Goal: Check status: Check status

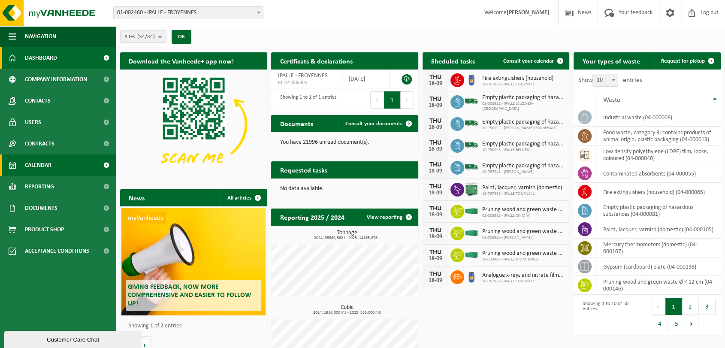
click at [34, 163] on span "Calendar" at bounding box center [38, 164] width 27 height 21
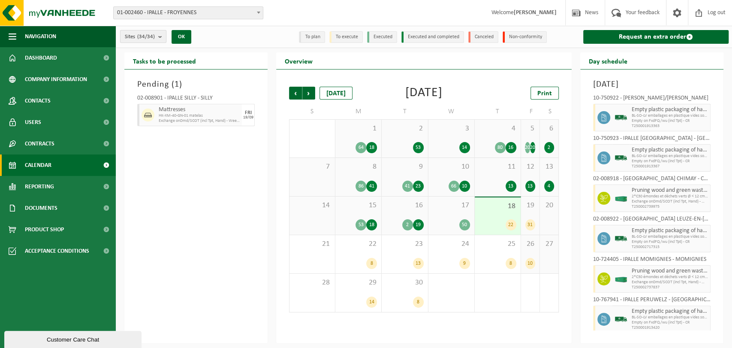
click at [148, 30] on span "Sites (34/34)" at bounding box center [140, 36] width 30 height 13
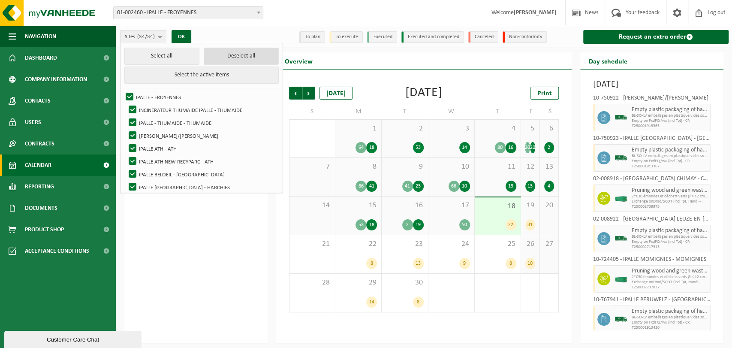
click at [205, 58] on button "Deselect all" at bounding box center [241, 56] width 75 height 17
checkbox input "false"
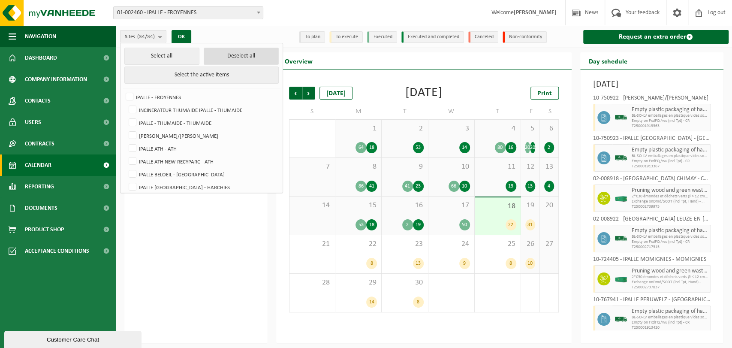
checkbox input "false"
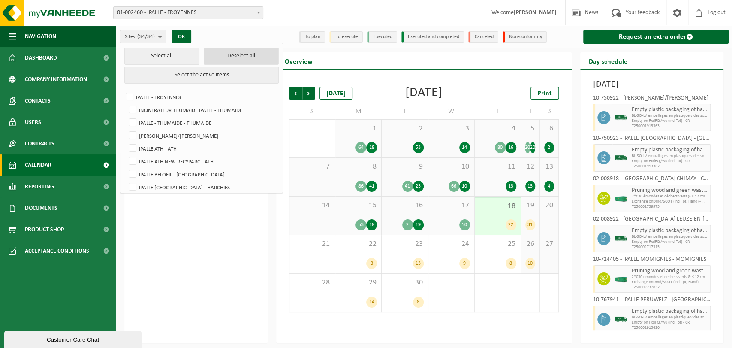
checkbox input "false"
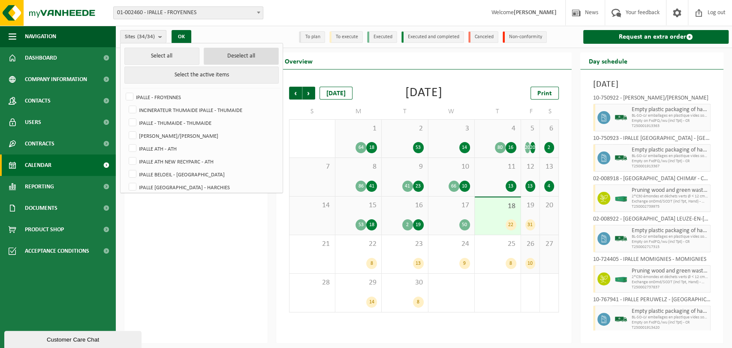
checkbox input "false"
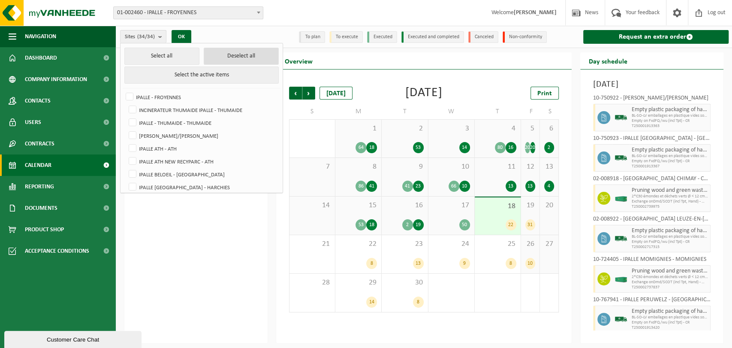
checkbox input "false"
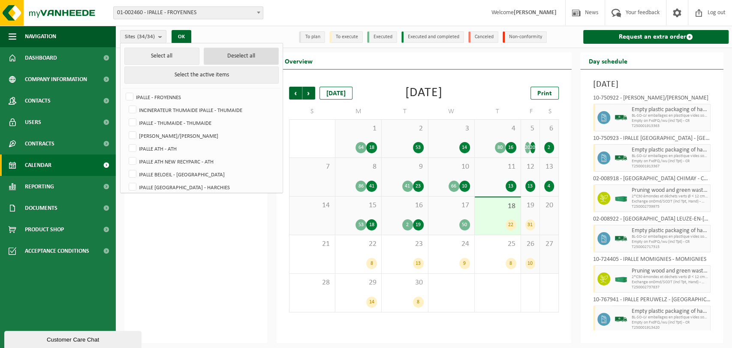
checkbox input "false"
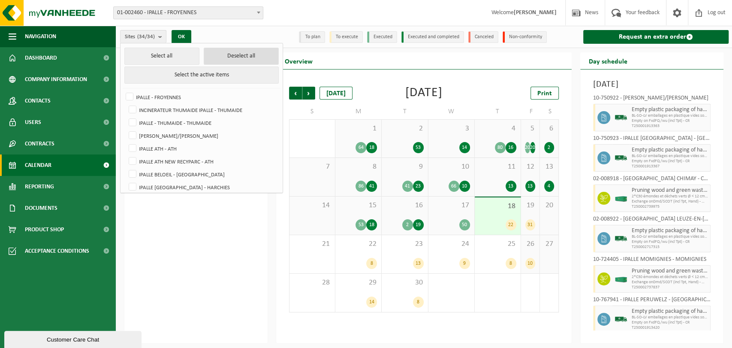
checkbox input "false"
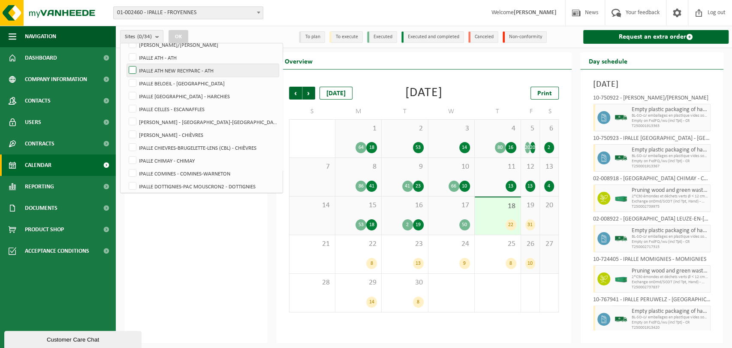
scroll to position [91, 0]
click at [132, 160] on label "IPALLE CHIMAY - CHIMAY" at bounding box center [203, 160] width 152 height 13
click at [126, 154] on input "IPALLE CHIMAY - CHIMAY" at bounding box center [125, 153] width 0 height 0
checkbox input "true"
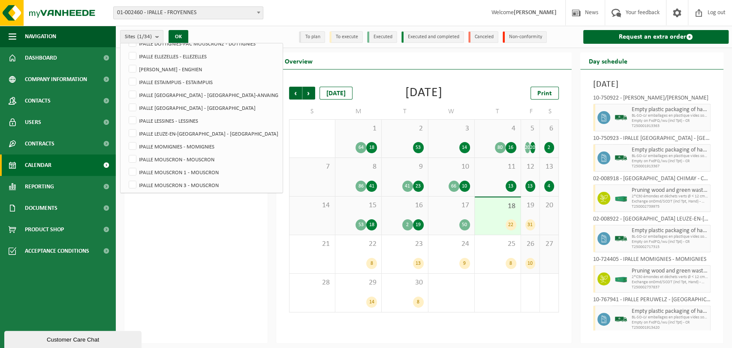
scroll to position [245, 0]
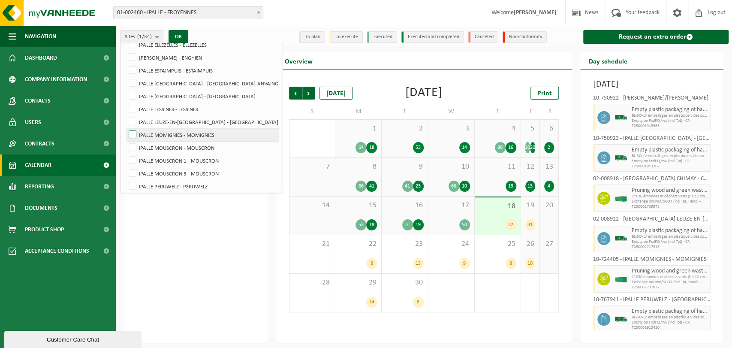
click at [136, 134] on label "IPALLE MOMIGNIES - MOMIGNIES" at bounding box center [203, 134] width 152 height 13
click at [126, 128] on input "IPALLE MOMIGNIES - MOMIGNIES" at bounding box center [125, 128] width 0 height 0
checkbox input "true"
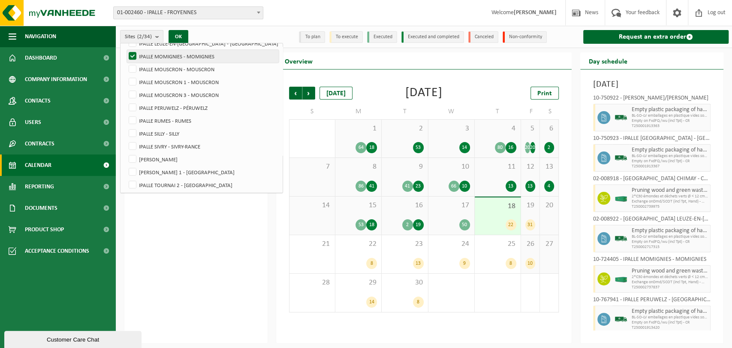
scroll to position [329, 0]
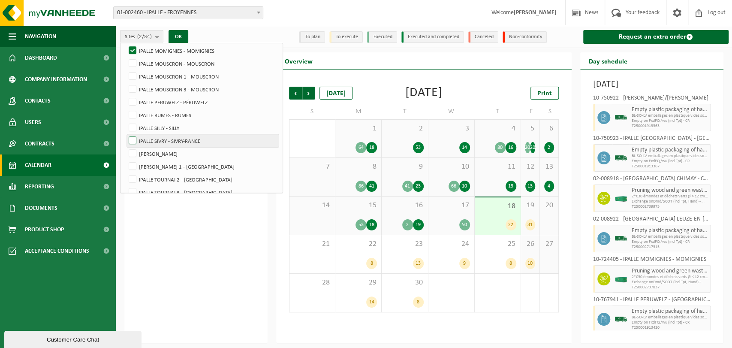
click at [133, 136] on label "IPALLE SIVRY - SIVRY-RANCE" at bounding box center [203, 140] width 152 height 13
click at [126, 134] on input "IPALLE SIVRY - SIVRY-RANCE" at bounding box center [125, 134] width 0 height 0
checkbox input "true"
click at [131, 153] on label "[PERSON_NAME]" at bounding box center [203, 153] width 152 height 13
click at [126, 147] on input "[PERSON_NAME]" at bounding box center [125, 147] width 0 height 0
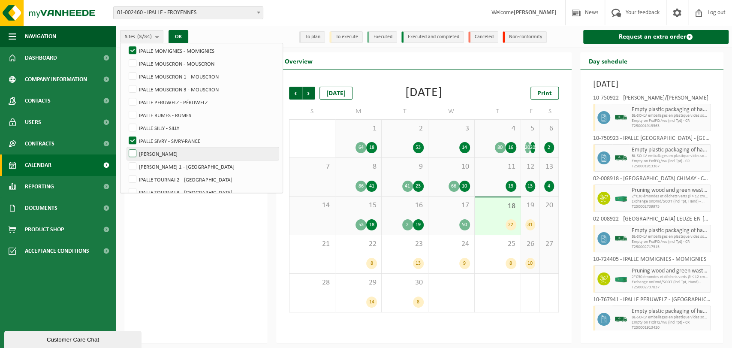
checkbox input "true"
click at [181, 33] on button "OK" at bounding box center [179, 37] width 20 height 14
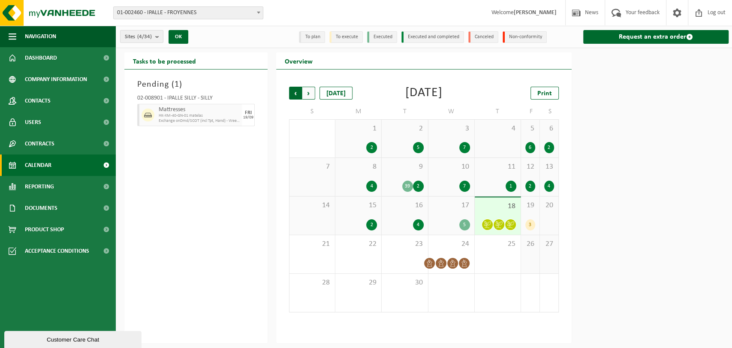
click at [311, 97] on span "Next" at bounding box center [308, 93] width 13 height 13
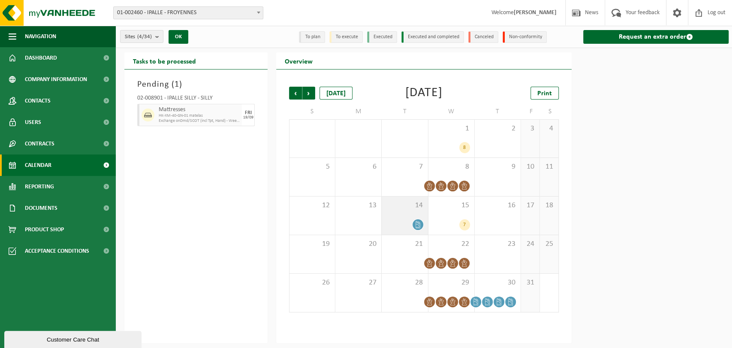
click at [417, 224] on icon at bounding box center [417, 224] width 7 height 7
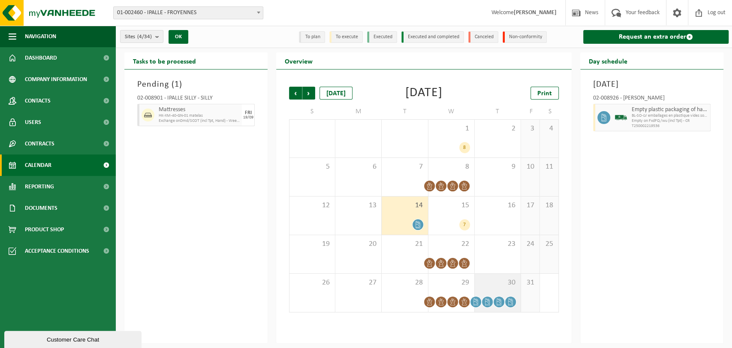
click at [477, 301] on icon at bounding box center [476, 301] width 4 height 7
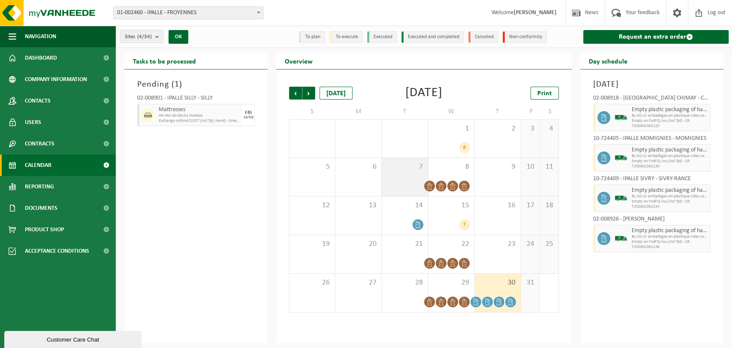
click at [412, 181] on div "7" at bounding box center [405, 177] width 46 height 38
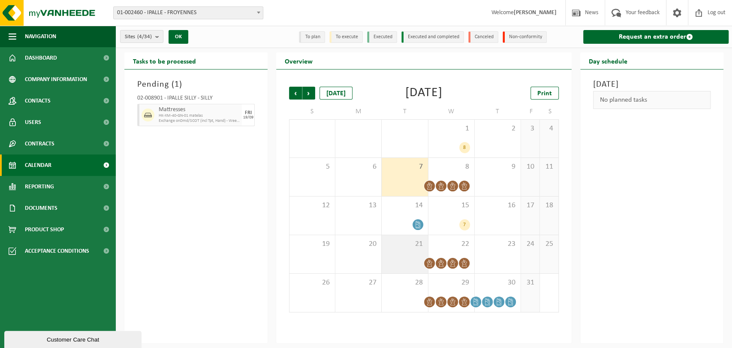
click at [397, 251] on div "21" at bounding box center [405, 254] width 46 height 38
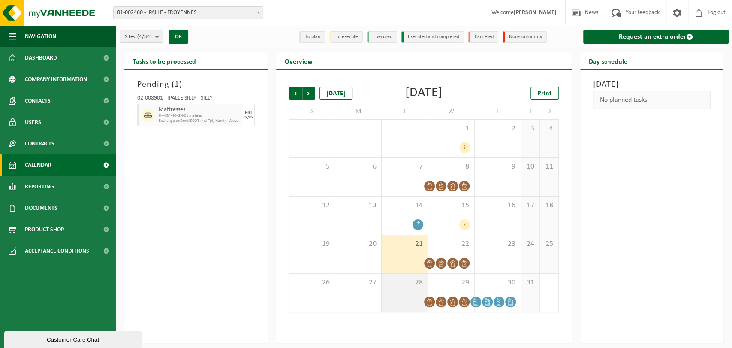
click at [395, 293] on div "28" at bounding box center [405, 293] width 46 height 38
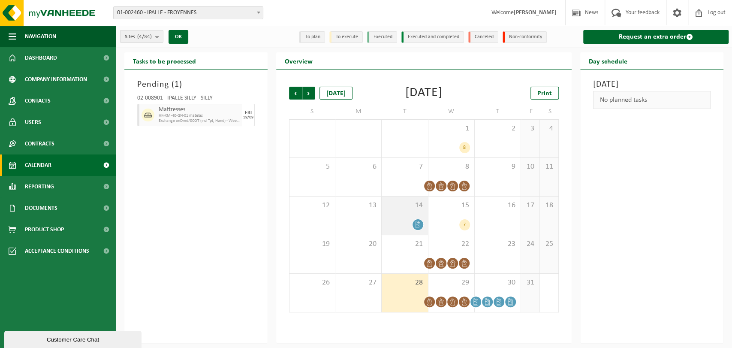
click at [405, 221] on div at bounding box center [404, 225] width 37 height 12
